Goal: Information Seeking & Learning: Learn about a topic

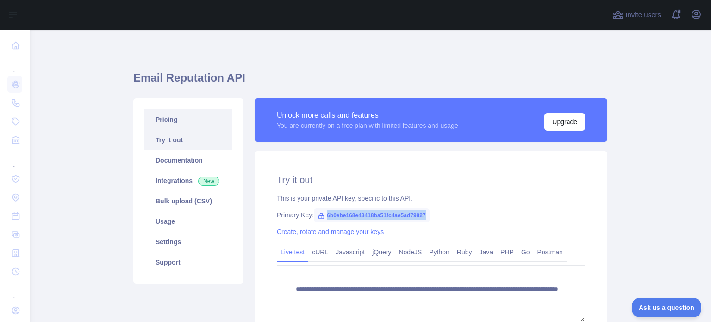
click at [180, 126] on link "Pricing" at bounding box center [188, 119] width 88 height 20
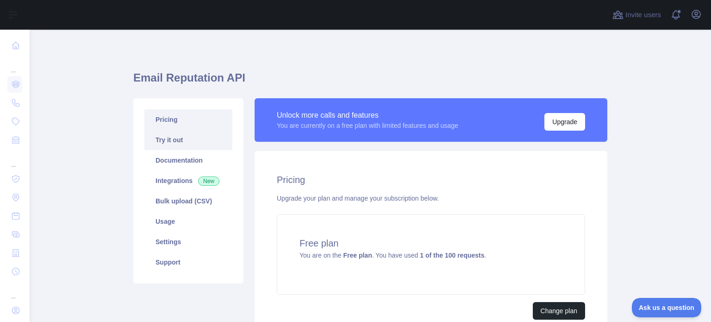
click at [180, 145] on link "Try it out" at bounding box center [188, 140] width 88 height 20
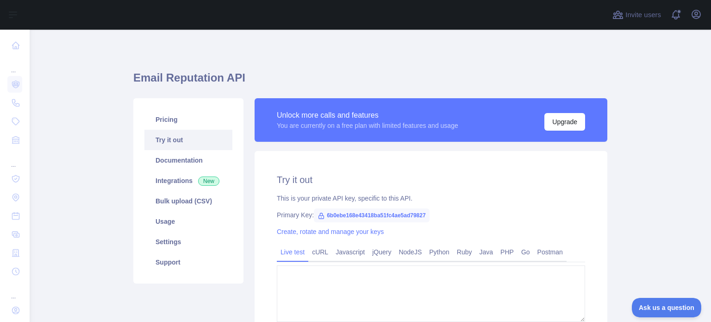
type textarea "**********"
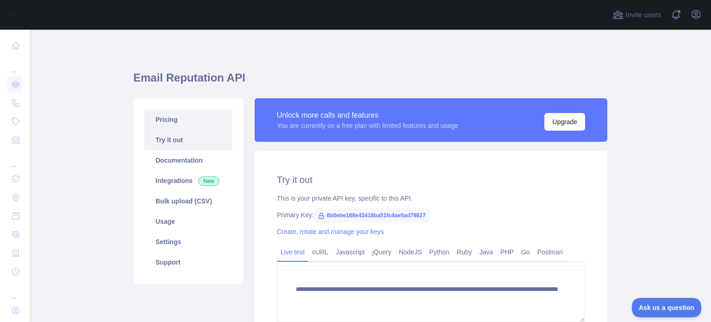
click at [184, 121] on link "Pricing" at bounding box center [188, 119] width 88 height 20
